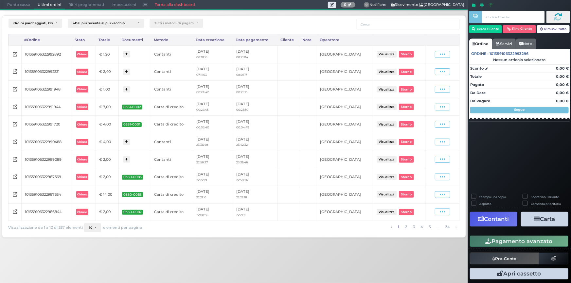
click at [15, 5] on span "Punto cassa" at bounding box center [19, 4] width 30 height 9
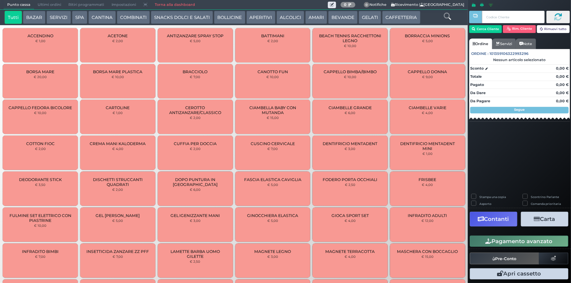
click at [62, 17] on button "SERVIZI" at bounding box center [58, 17] width 24 height 13
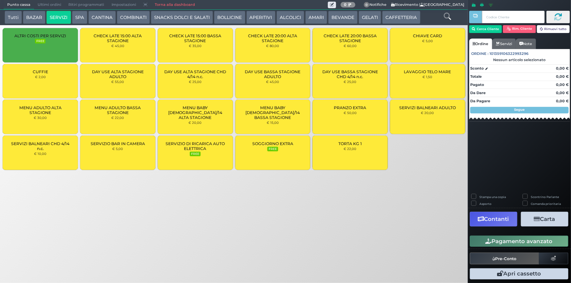
click at [29, 80] on div "CUFFIE € 2,00" at bounding box center [40, 81] width 75 height 34
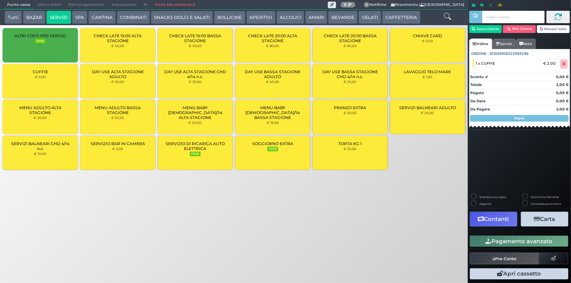
click at [29, 80] on div "CUFFIE € 2,00" at bounding box center [40, 81] width 75 height 34
click at [480, 28] on button "Cerca Cliente" at bounding box center [485, 29] width 33 height 8
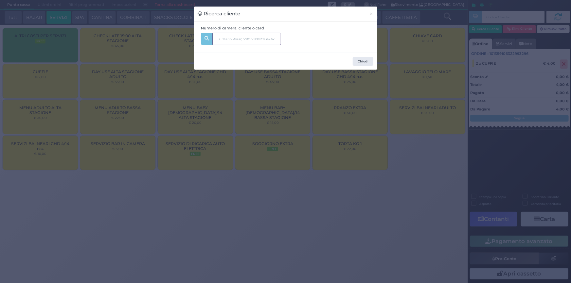
click at [253, 43] on input "text" at bounding box center [246, 39] width 69 height 12
type input "203"
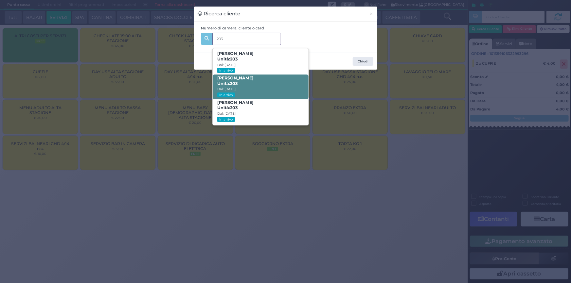
click at [264, 85] on span "[PERSON_NAME] Unità: 203 Dal: [DATE] In arrivo" at bounding box center [261, 87] width 96 height 25
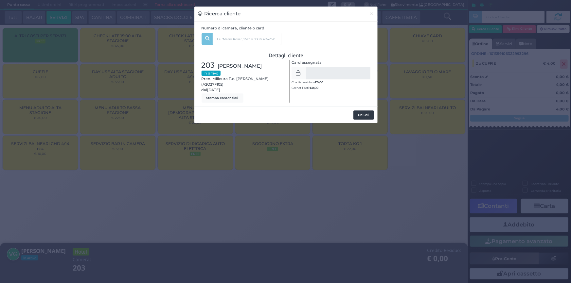
click at [366, 117] on button "Chiudi" at bounding box center [363, 115] width 21 height 9
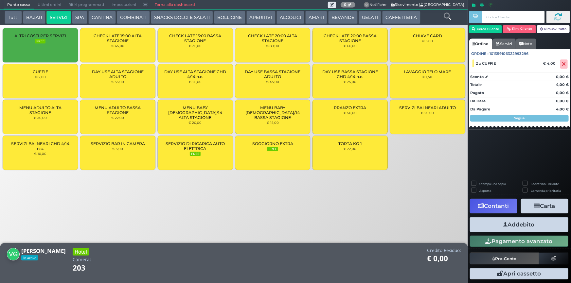
click at [543, 228] on button "Addebito" at bounding box center [519, 225] width 98 height 15
